Goal: Transaction & Acquisition: Purchase product/service

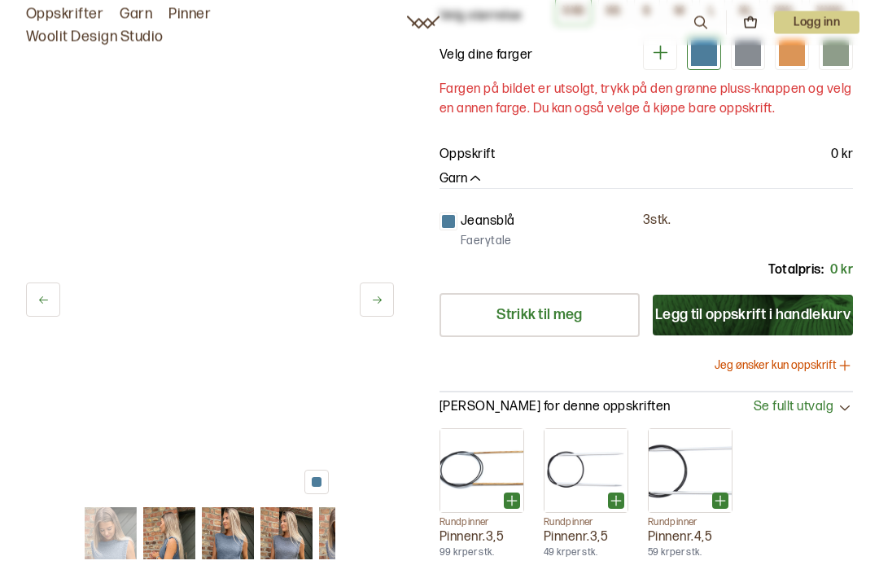
scroll to position [204, 0]
click at [193, 525] on img at bounding box center [169, 533] width 52 height 52
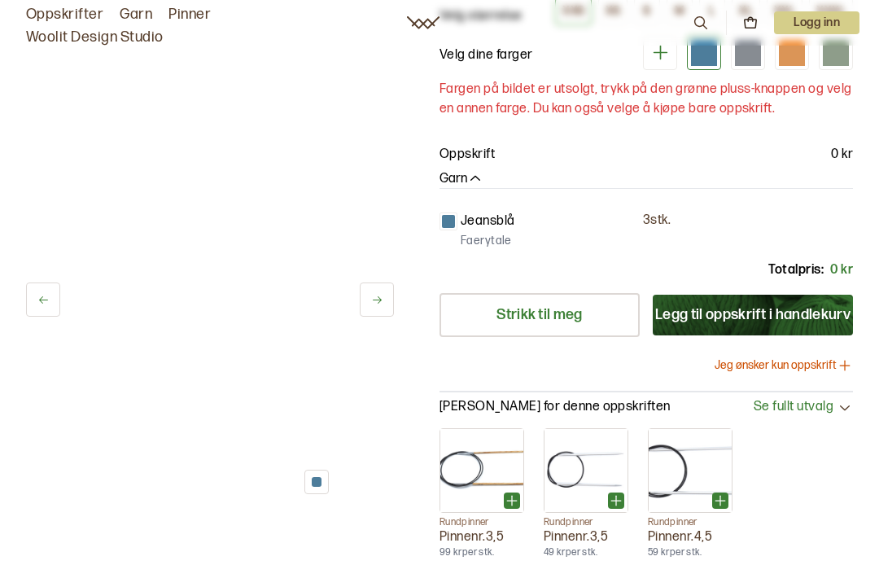
click at [43, 295] on icon at bounding box center [43, 300] width 12 height 12
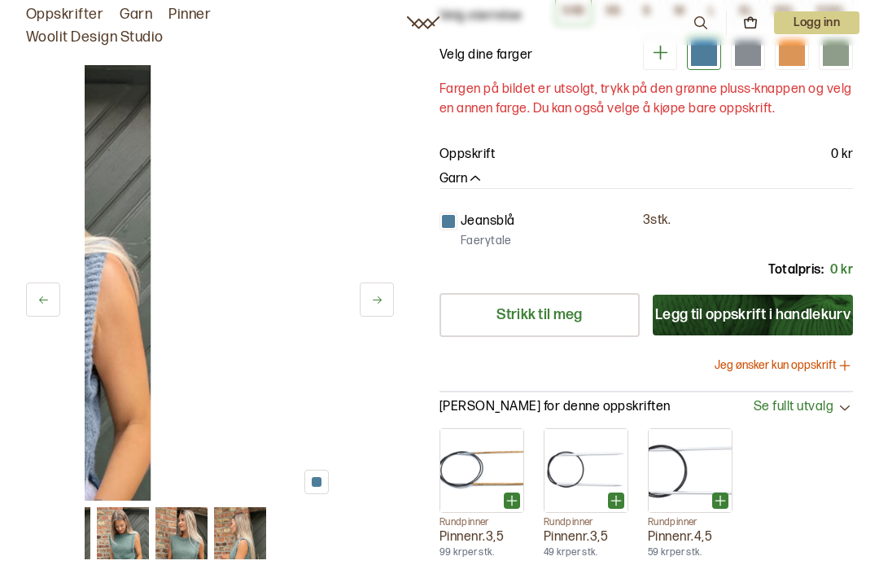
click at [42, 295] on icon at bounding box center [43, 300] width 12 height 12
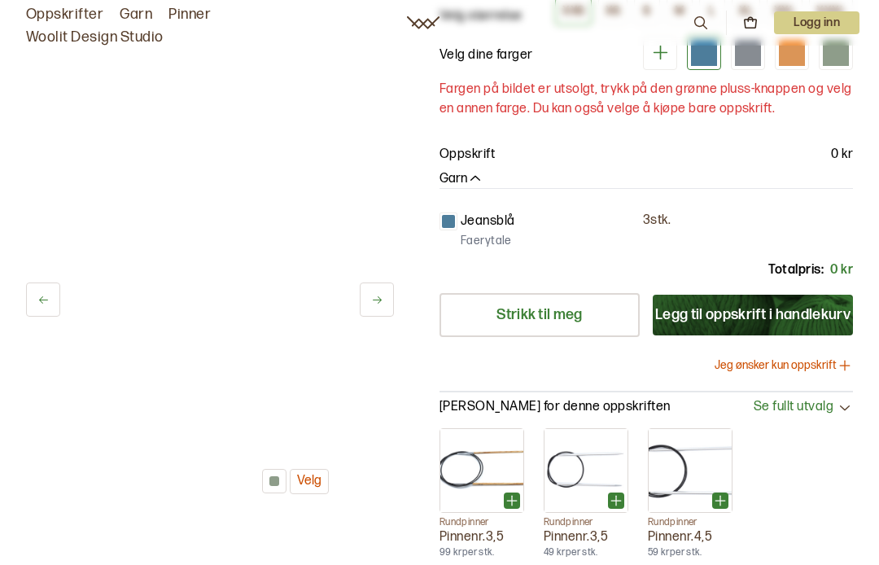
click at [39, 285] on button at bounding box center [43, 300] width 34 height 34
click at [31, 298] on button at bounding box center [43, 300] width 34 height 34
click at [369, 299] on button at bounding box center [377, 300] width 34 height 34
click at [199, 283] on div at bounding box center [518, 283] width 866 height 436
click at [263, 484] on div at bounding box center [274, 481] width 24 height 24
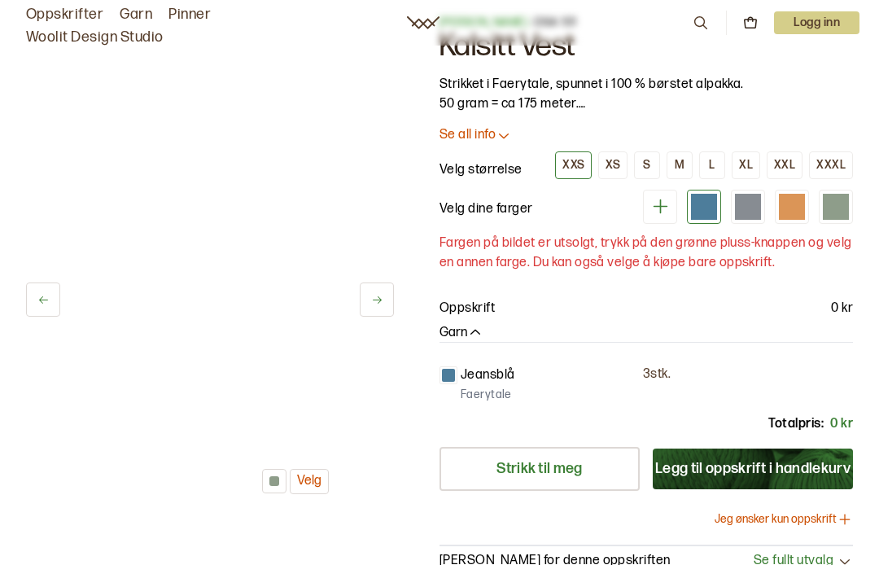
scroll to position [0, 0]
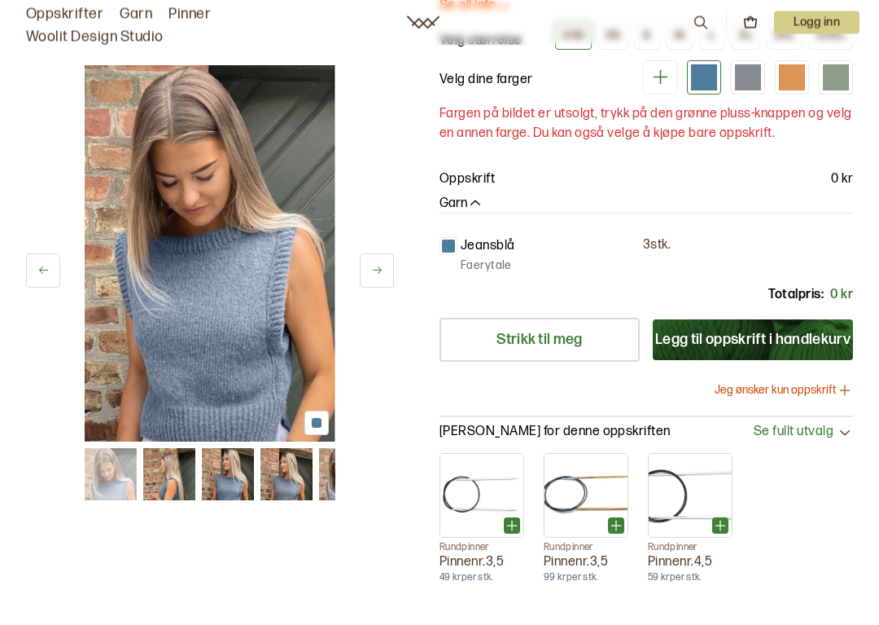
scroll to position [180, 0]
click at [744, 393] on button "Jeg ønsker kun oppskrift" at bounding box center [784, 390] width 138 height 16
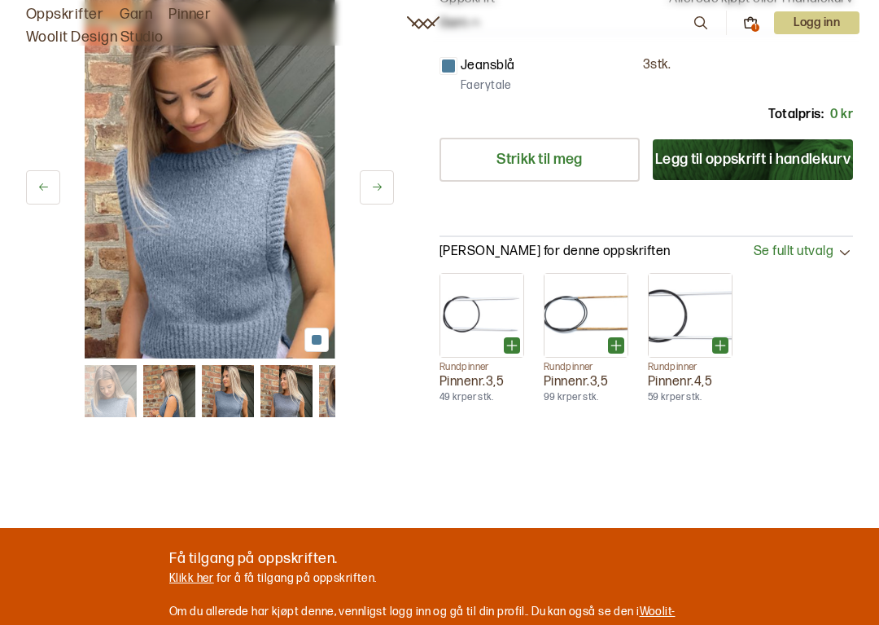
scroll to position [0, 0]
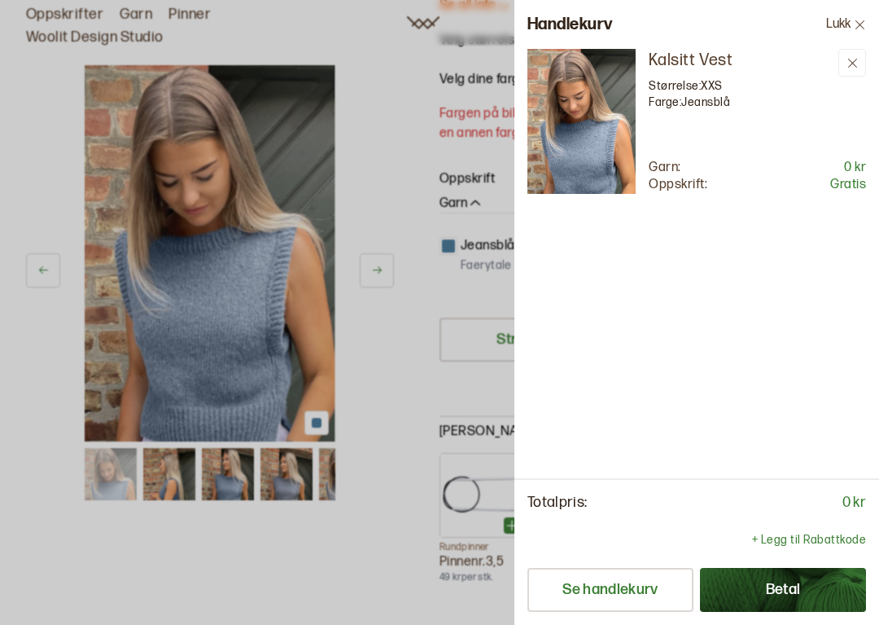
click at [568, 594] on button "Se handlekurv" at bounding box center [611, 590] width 166 height 44
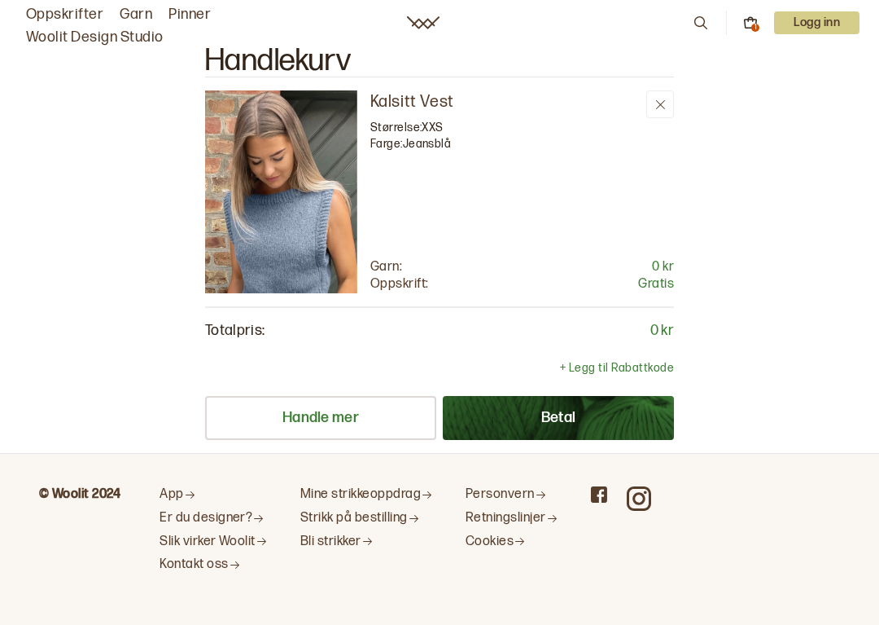
click at [745, 15] on icon at bounding box center [750, 22] width 15 height 15
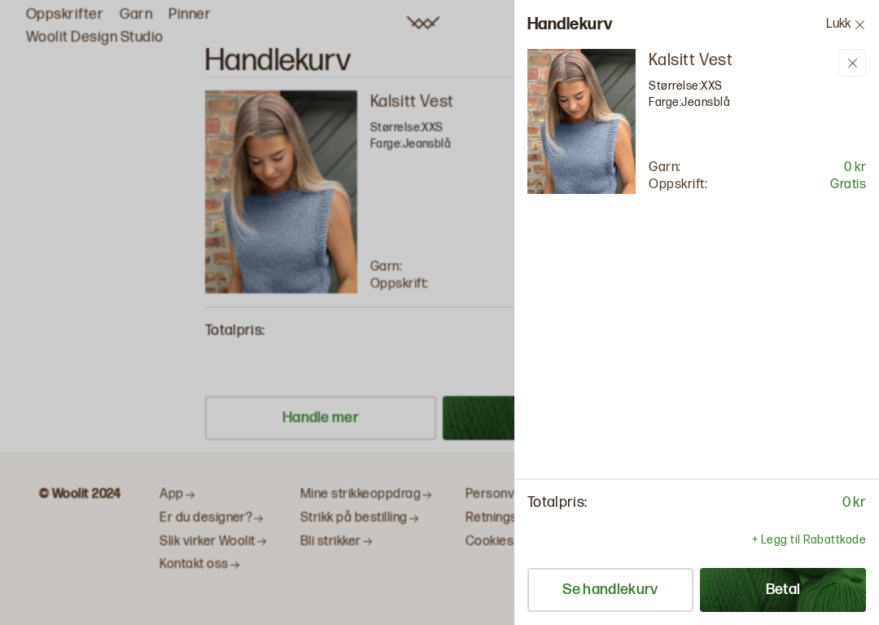
click at [130, 136] on div at bounding box center [439, 312] width 879 height 625
